Goal: Task Accomplishment & Management: Manage account settings

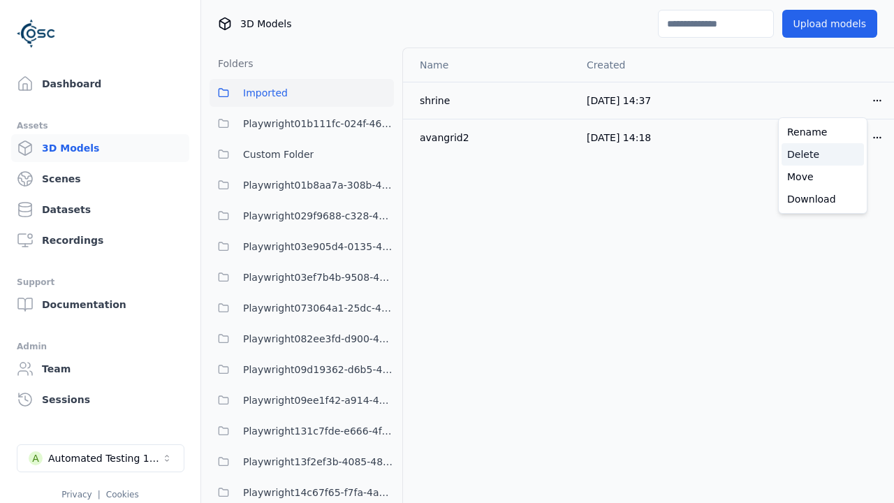
click at [823, 154] on div "Delete" at bounding box center [822, 154] width 82 height 22
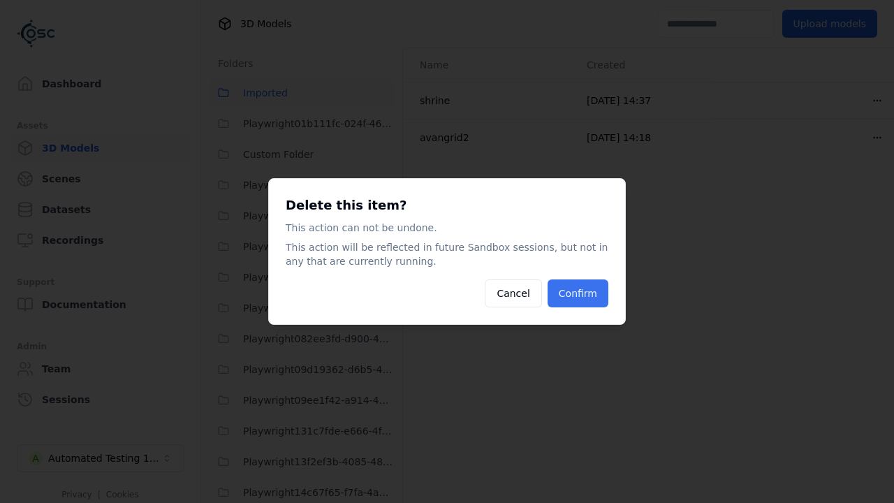
click at [579, 293] on button "Confirm" at bounding box center [577, 293] width 61 height 28
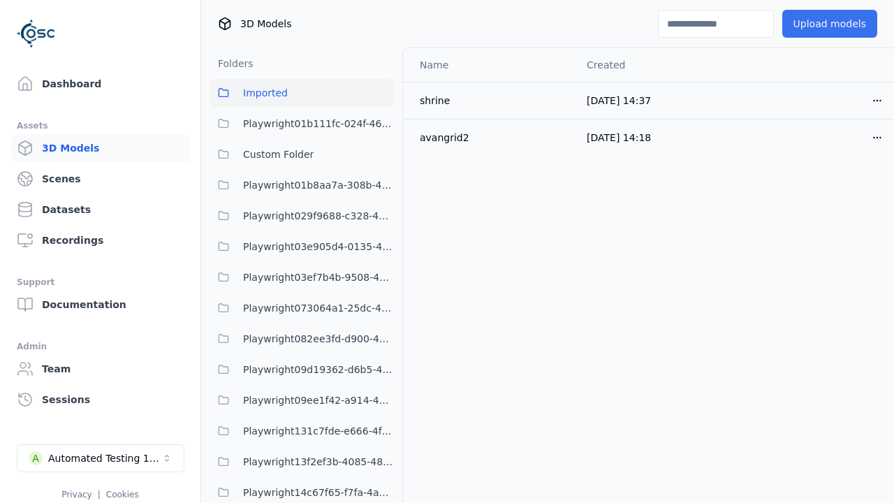
click at [820, 24] on button "Upload models" at bounding box center [829, 24] width 95 height 28
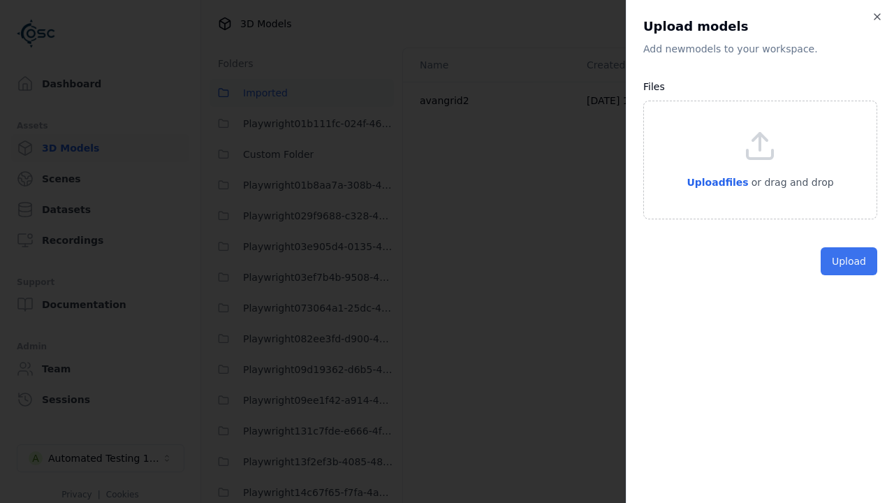
click at [850, 275] on button "Upload" at bounding box center [849, 261] width 57 height 28
